Goal: Navigation & Orientation: Understand site structure

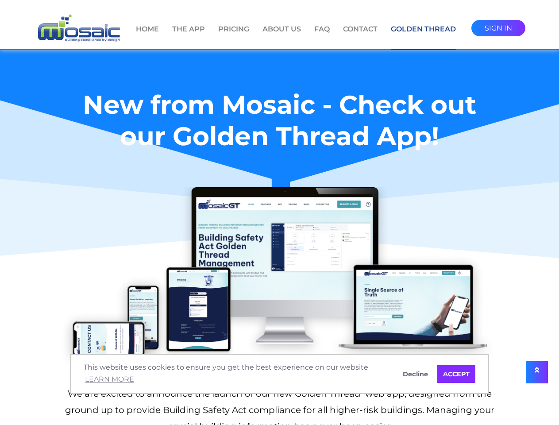
click at [279, 213] on img at bounding box center [279, 279] width 441 height 185
click at [279, 374] on span "This website uses cookies to ensure you get the best experience on our website …" at bounding box center [237, 374] width 306 height 24
click at [537, 372] on icon at bounding box center [537, 369] width 4 height 7
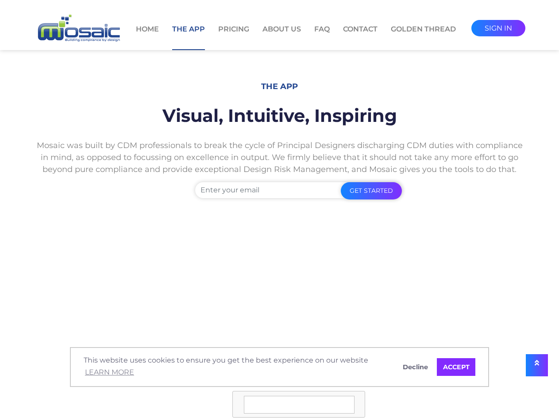
click at [279, 367] on span "This website uses cookies to ensure you get the best experience on our website …" at bounding box center [237, 367] width 306 height 24
click at [537, 365] on icon at bounding box center [537, 362] width 4 height 7
